Goal: Find specific page/section: Locate a particular part of the current website

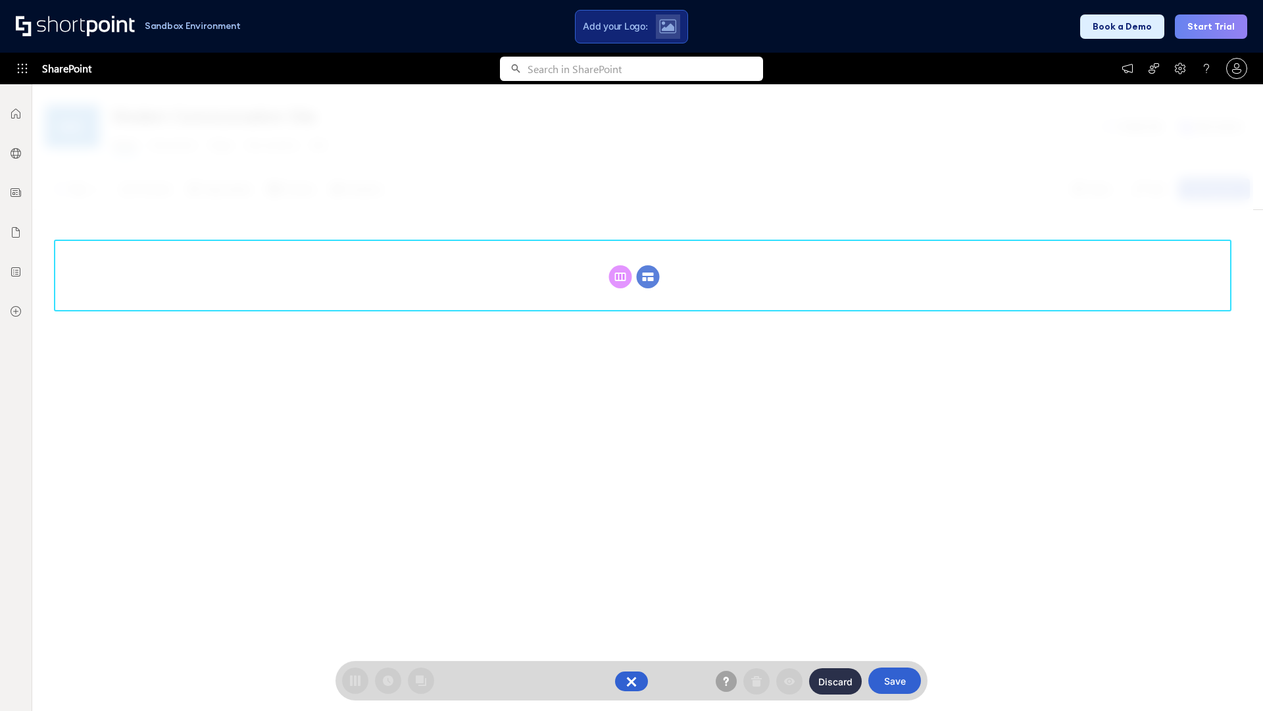
click at [648, 265] on circle at bounding box center [648, 276] width 23 height 23
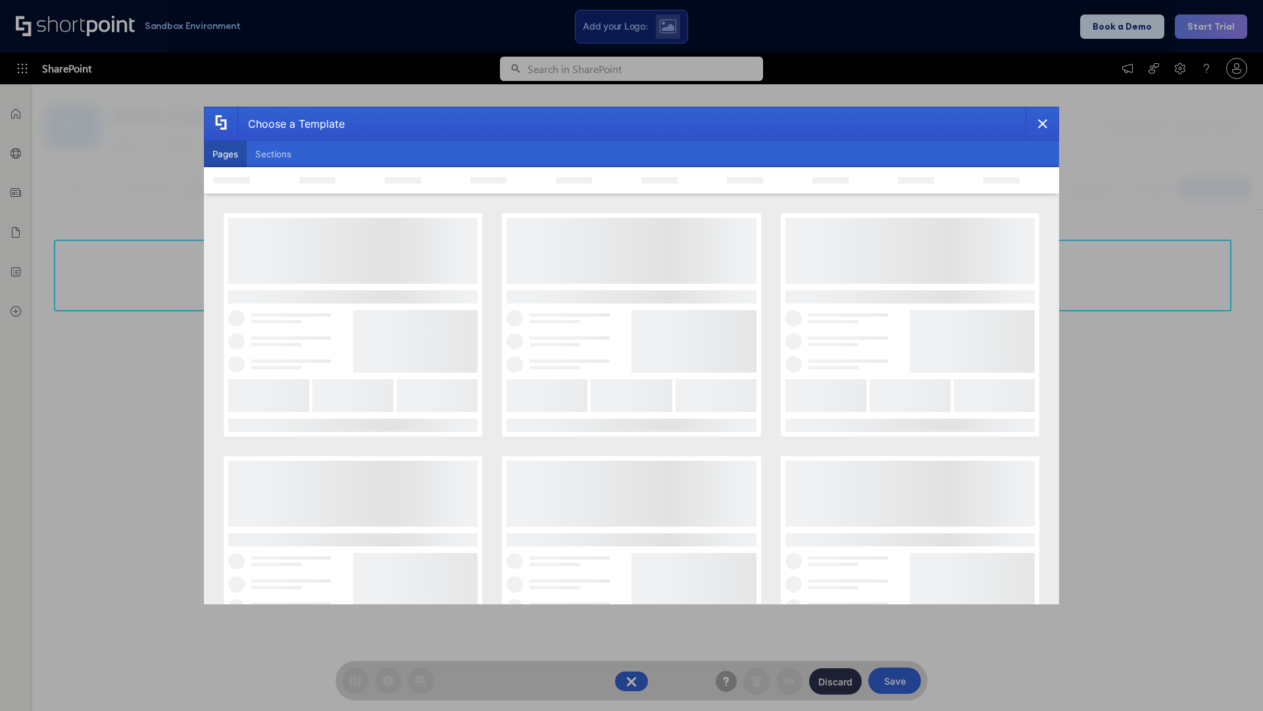
scroll to position [180, 0]
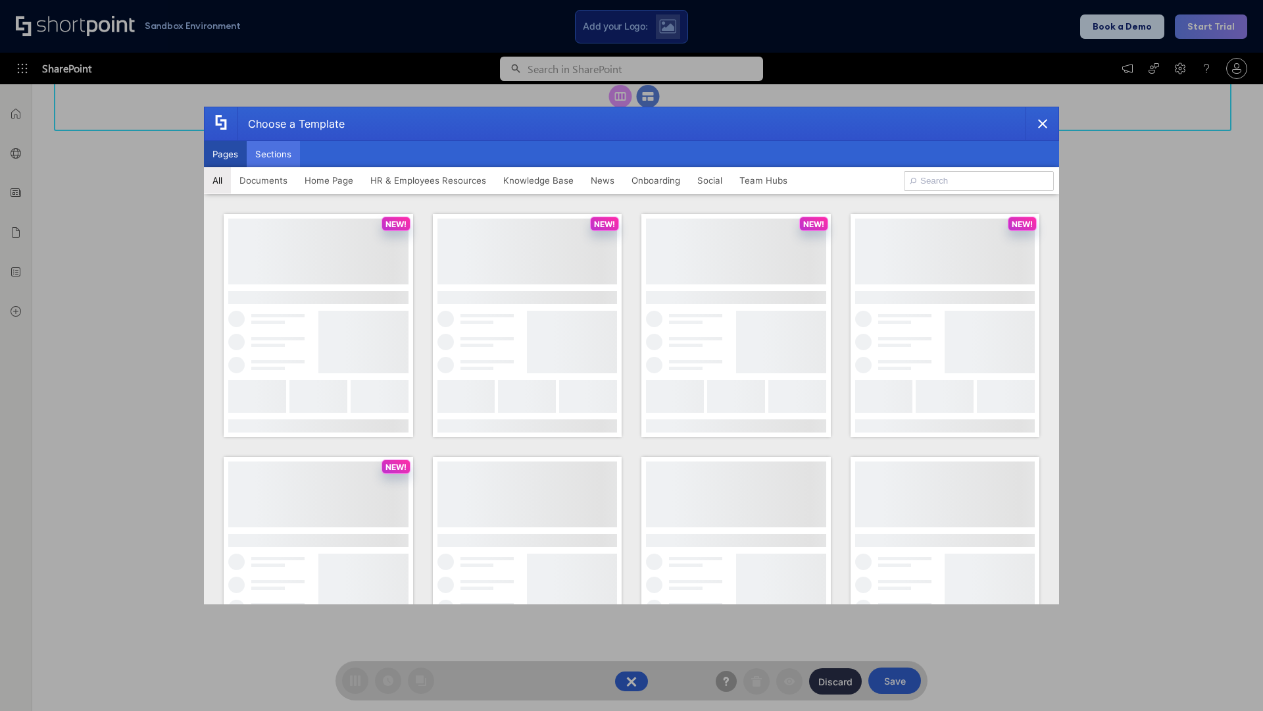
click at [273, 154] on button "Sections" at bounding box center [273, 154] width 53 height 26
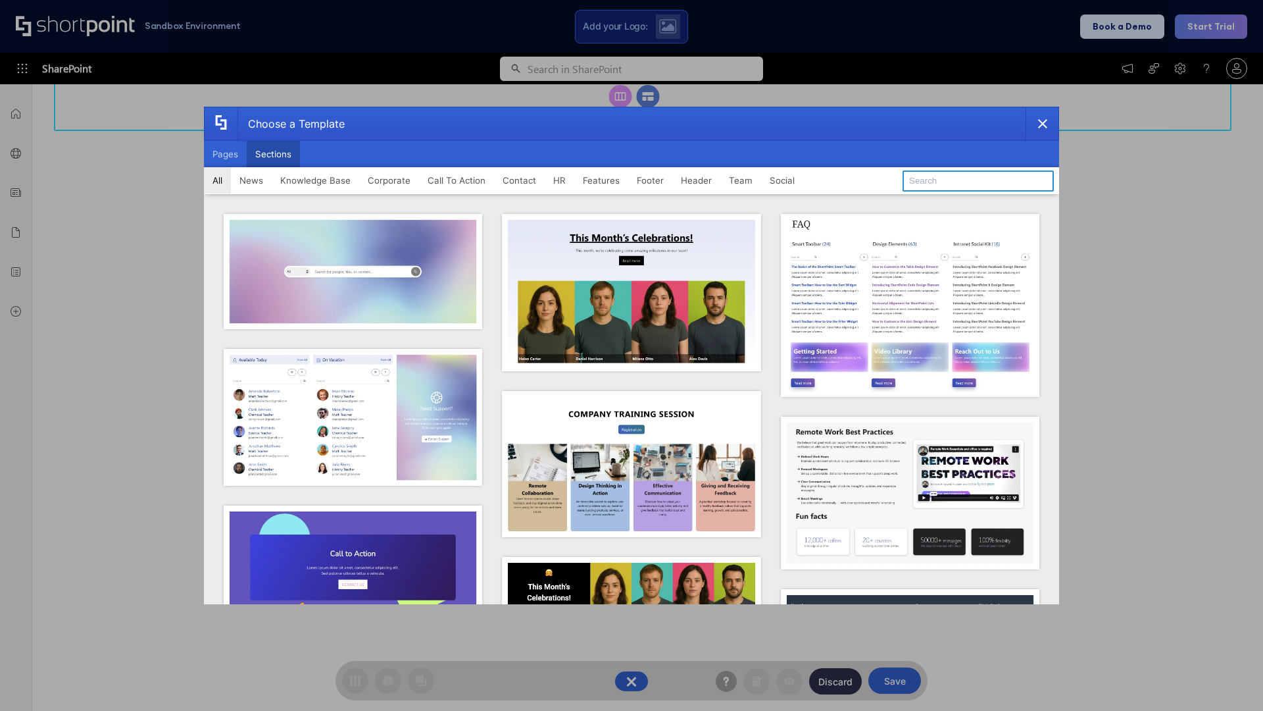
type input "Service Block 1"
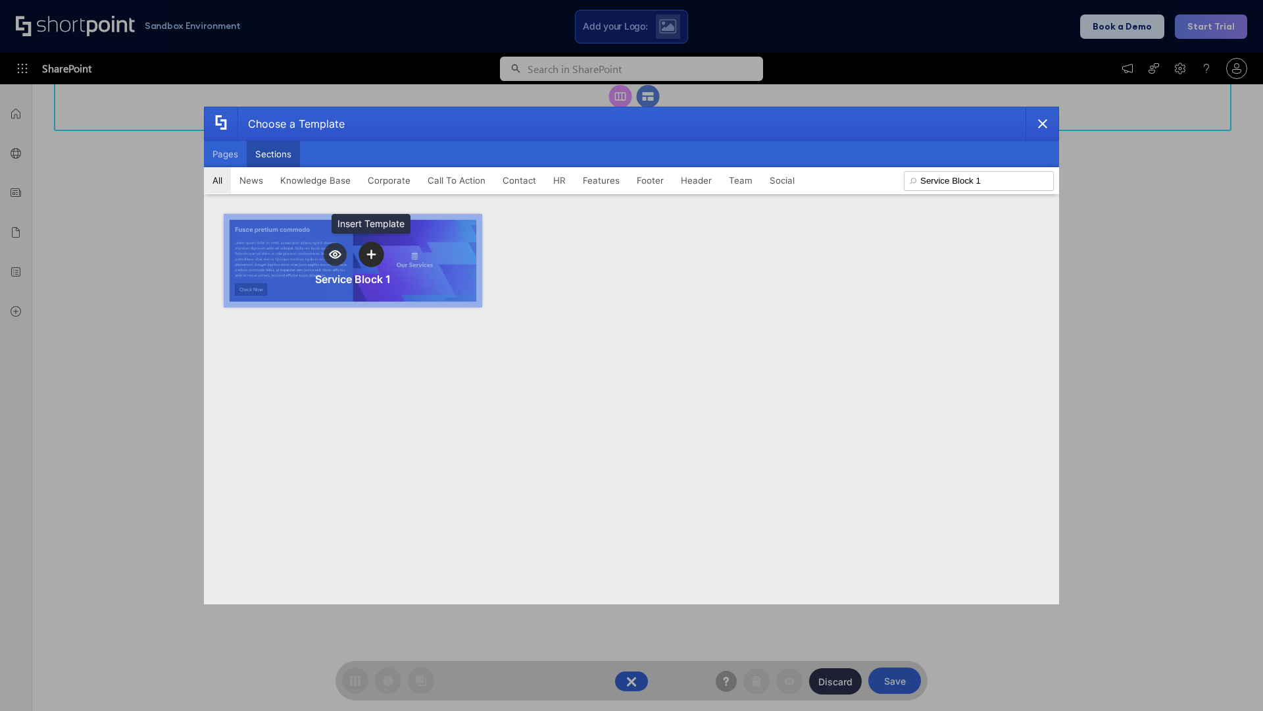
click at [371, 254] on icon "template selector" at bounding box center [370, 253] width 9 height 9
